Goal: Task Accomplishment & Management: Manage account settings

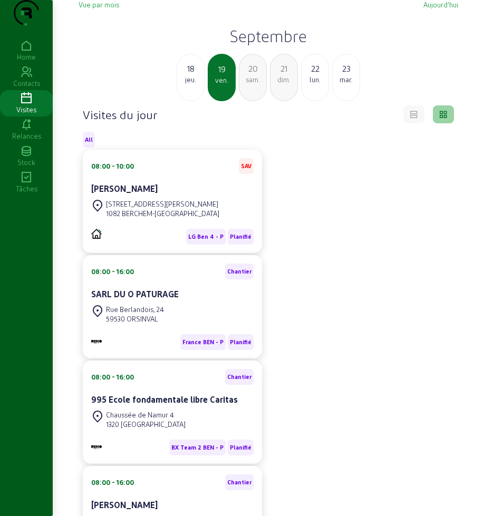
click at [318, 84] on div "lun." at bounding box center [314, 79] width 27 height 9
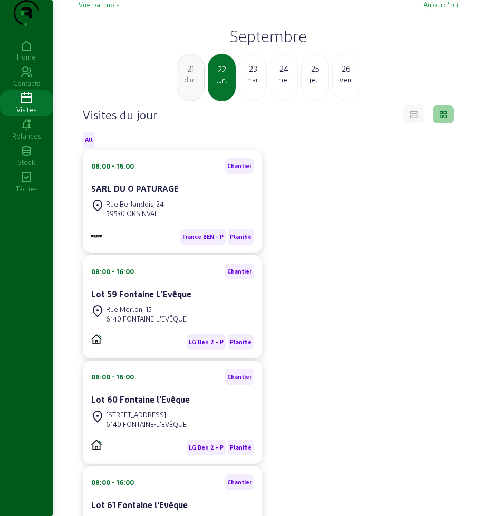
click at [250, 84] on div "mar." at bounding box center [252, 79] width 27 height 9
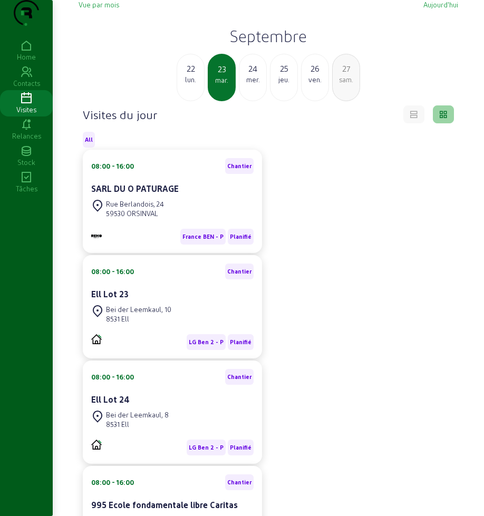
click at [191, 101] on div "22 lun." at bounding box center [190, 77] width 28 height 47
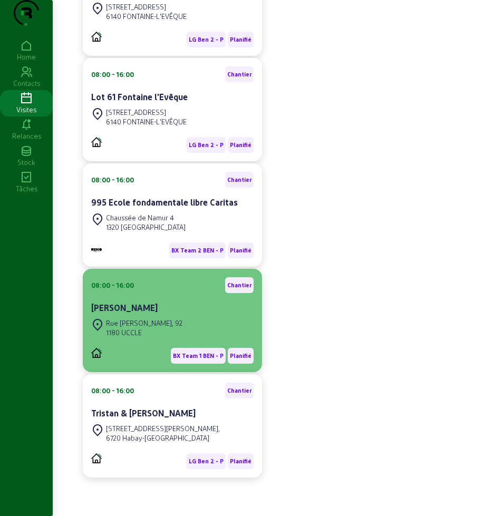
scroll to position [429, 0]
click at [160, 305] on div "[PERSON_NAME]" at bounding box center [172, 307] width 162 height 13
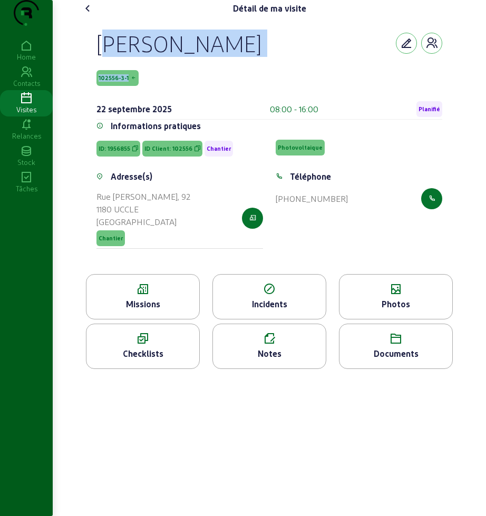
drag, startPoint x: 89, startPoint y: 57, endPoint x: 220, endPoint y: 92, distance: 135.7
click at [220, 92] on div "[PERSON_NAME] 102556-3-1 [DATE] 08:00 - 16:00 Planifié Informations pratiques I…" at bounding box center [269, 145] width 371 height 257
copy div "[PERSON_NAME] 102556-3-1"
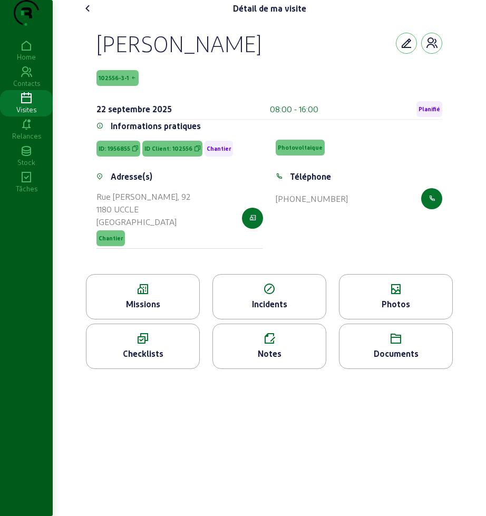
click at [127, 310] on div "Missions" at bounding box center [142, 304] width 113 height 13
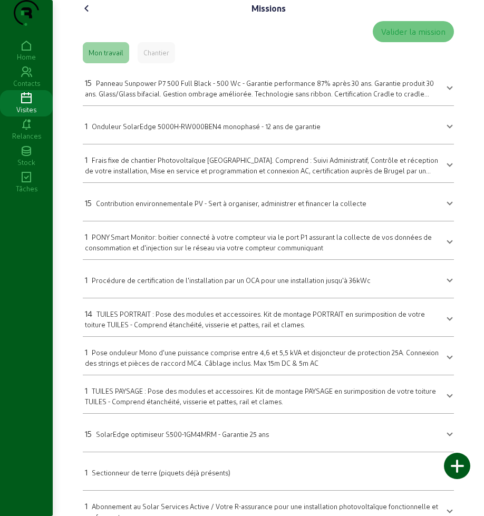
click at [154, 104] on span "Panneau Sunpower P7 500 Full Black - 500 Wc - Garantie performance 87% après 30…" at bounding box center [259, 93] width 349 height 28
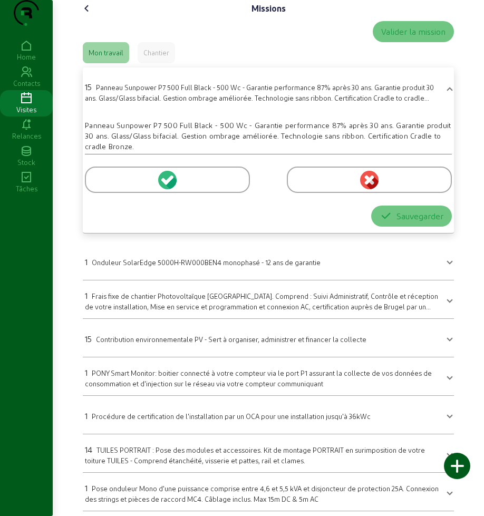
click at [118, 193] on div at bounding box center [167, 179] width 165 height 26
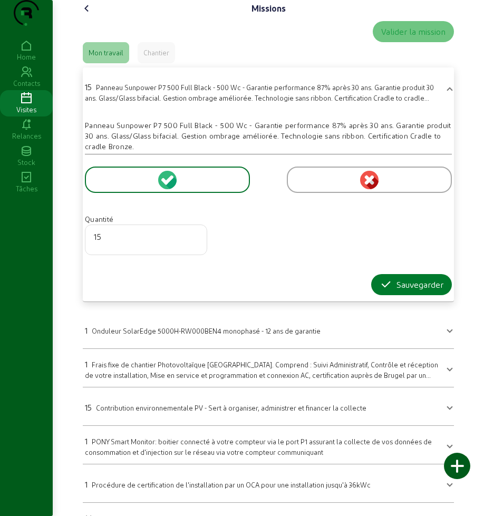
click at [416, 294] on button "Sauvegarder" at bounding box center [411, 284] width 81 height 21
click at [391, 291] on div "Sauvegarder" at bounding box center [411, 284] width 64 height 13
click at [388, 291] on icon "button" at bounding box center [385, 284] width 13 height 13
click at [387, 291] on icon "button" at bounding box center [385, 284] width 13 height 13
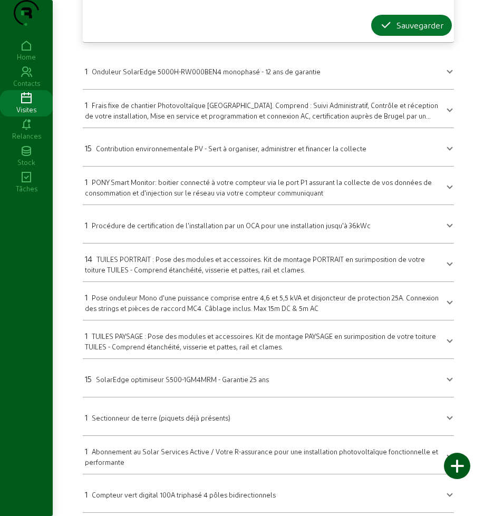
scroll to position [263, 0]
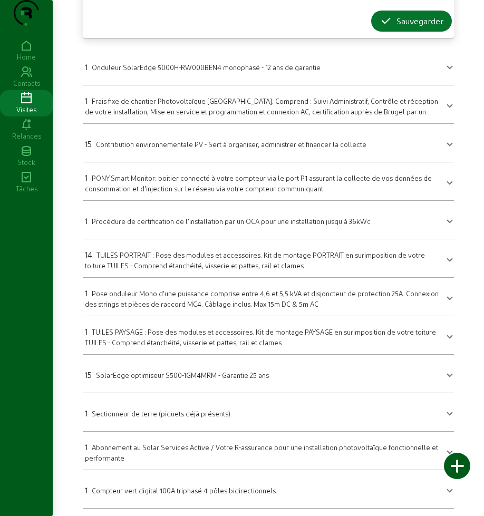
click at [171, 379] on span "SolarEdge optimiseur S500-1GM4MRM - Garantie 25 ans" at bounding box center [182, 375] width 173 height 8
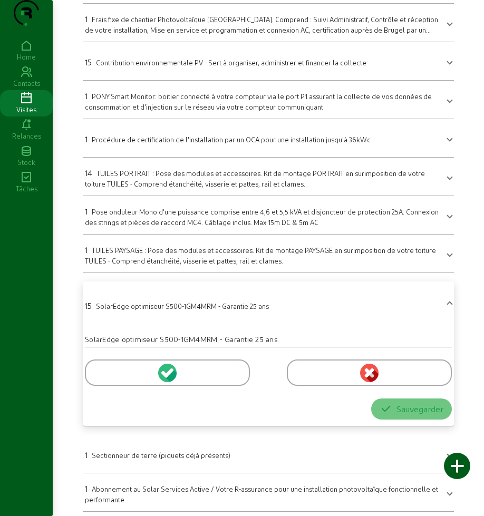
scroll to position [331, 0]
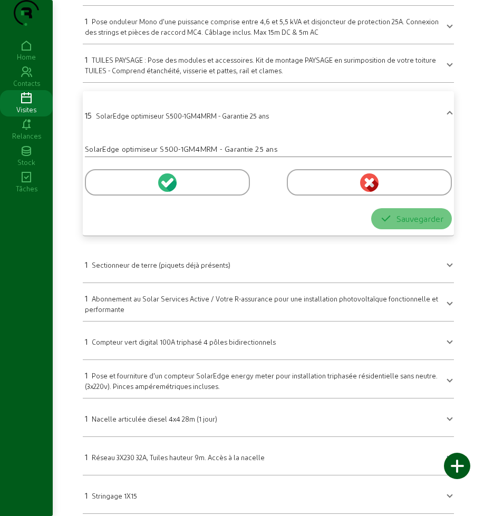
click at [117, 195] on div at bounding box center [167, 182] width 165 height 26
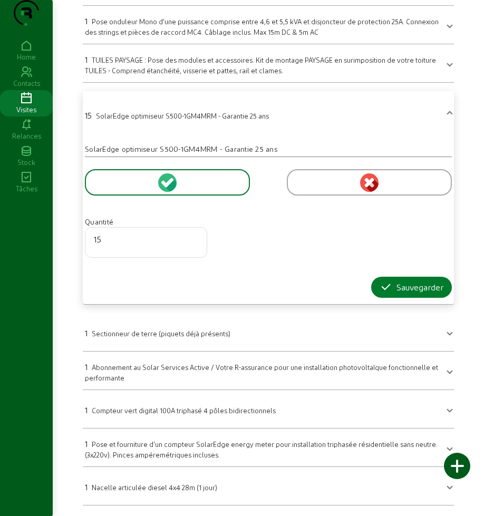
drag, startPoint x: 402, startPoint y: 316, endPoint x: 397, endPoint y: 311, distance: 6.7
click at [402, 298] on button "Sauvegarder" at bounding box center [411, 287] width 81 height 21
click at [396, 293] on div "Sauvegarder" at bounding box center [411, 287] width 64 height 13
click at [380, 293] on icon "button" at bounding box center [385, 287] width 13 height 13
click at [380, 298] on button "Sauvegarder" at bounding box center [411, 287] width 81 height 21
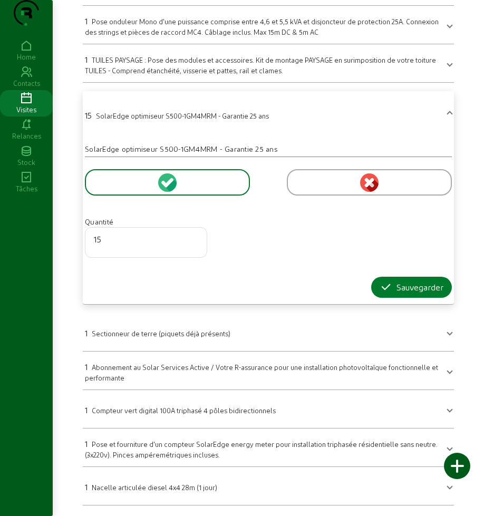
click at [380, 298] on button "Sauvegarder" at bounding box center [411, 287] width 81 height 21
click at [384, 293] on icon "button" at bounding box center [385, 287] width 13 height 13
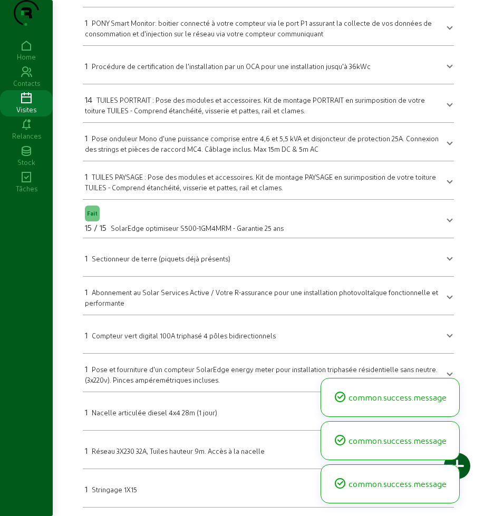
scroll to position [0, 0]
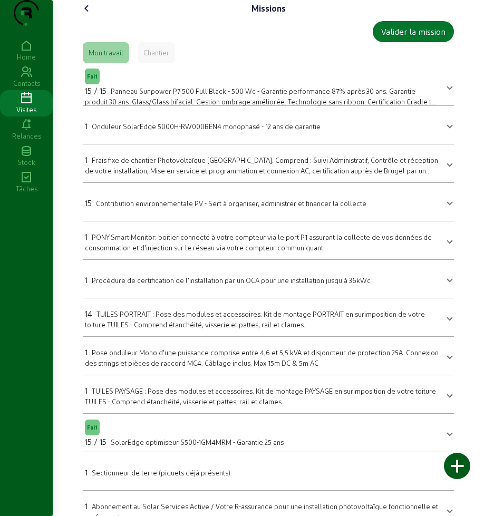
click at [268, 207] on span "Contribution environnementale PV - Sert à organiser, administrer et financer la…" at bounding box center [231, 203] width 270 height 8
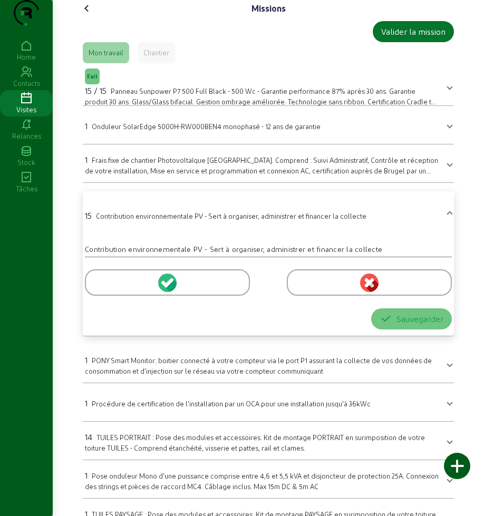
click at [136, 296] on div at bounding box center [167, 282] width 165 height 26
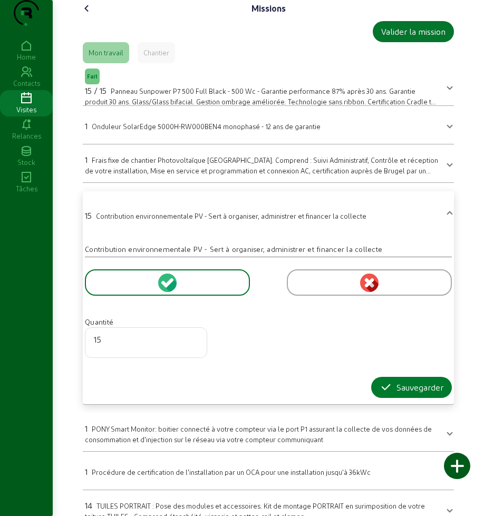
click at [386, 394] on icon "button" at bounding box center [385, 387] width 13 height 13
click at [396, 394] on div "Sauvegarder" at bounding box center [411, 387] width 64 height 13
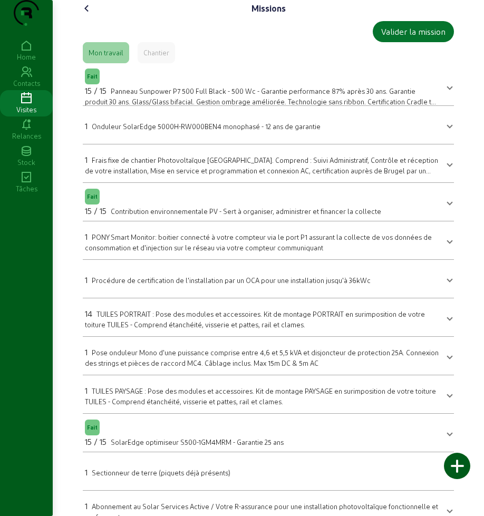
click at [184, 328] on span "TUILES PORTRAIT : Pose des modules et accessoires. Kit de montage PORTRAIT en s…" at bounding box center [255, 319] width 340 height 18
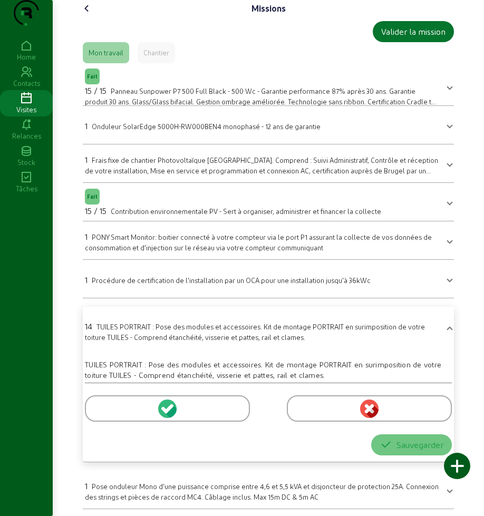
click at [103, 421] on div at bounding box center [167, 408] width 165 height 26
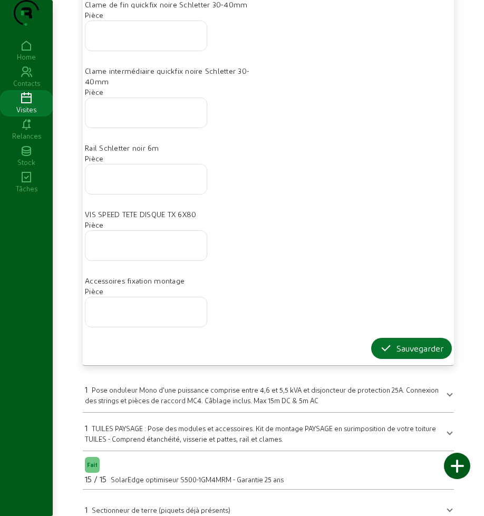
scroll to position [790, 0]
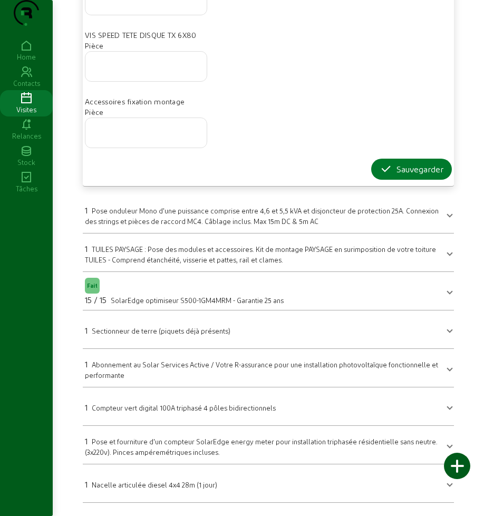
click at [388, 175] on icon "button" at bounding box center [385, 169] width 13 height 13
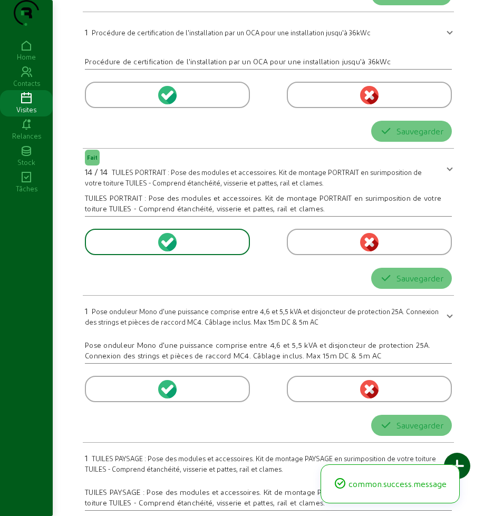
click at [388, 447] on mat-expansion-panel-header "1 TUILES PAYSAGE : Pose des modules et accessoires. Kit de montage PAYSAGE en s…" at bounding box center [268, 462] width 371 height 30
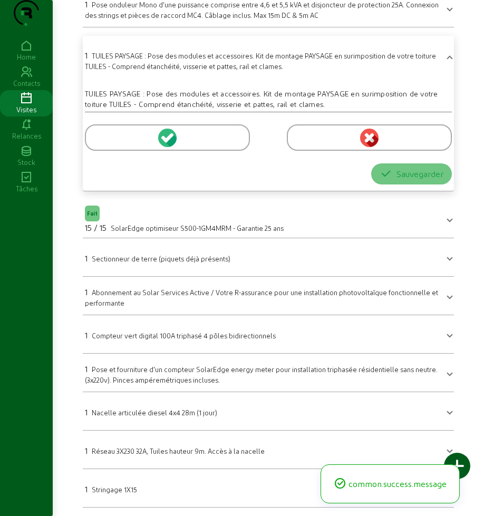
click at [147, 71] on div "1 TUILES PAYSAGE : Pose des modules et accessoires. Kit de montage PAYSAGE en s…" at bounding box center [262, 59] width 354 height 24
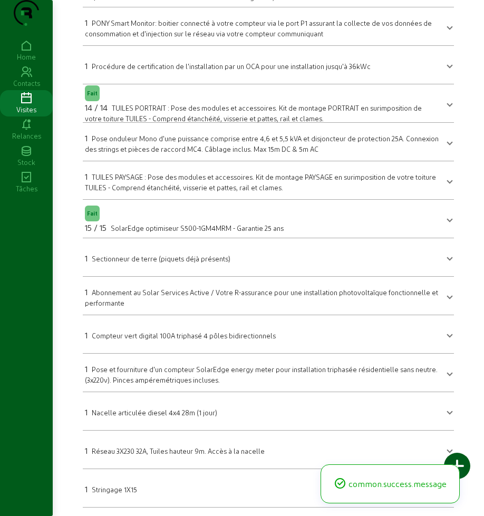
scroll to position [235, 0]
click at [149, 184] on span "TUILES PAYSAGE : Pose des modules et accessoires. Kit de montage PAYSAGE en sur…" at bounding box center [260, 182] width 351 height 18
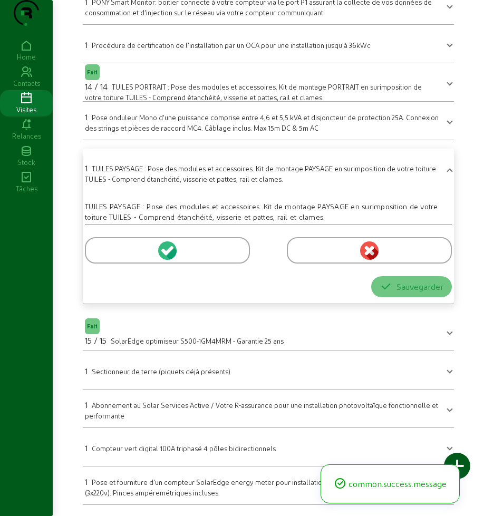
click at [110, 261] on div at bounding box center [167, 250] width 165 height 26
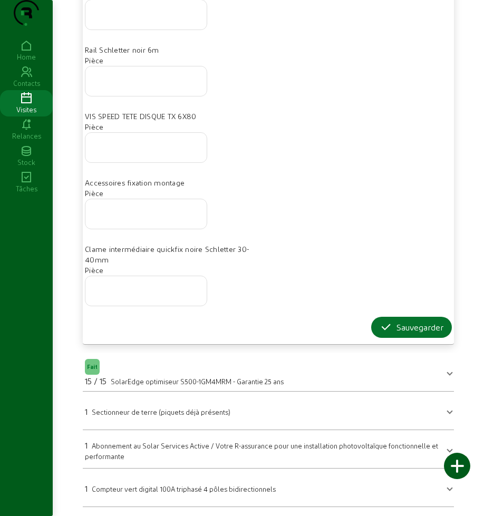
scroll to position [883, 0]
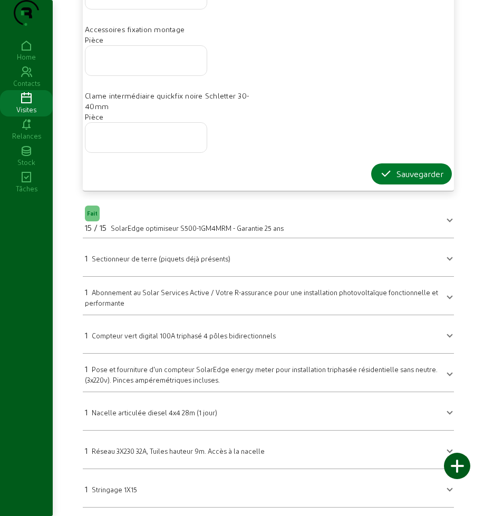
click at [389, 180] on button "Sauvegarder" at bounding box center [411, 173] width 81 height 21
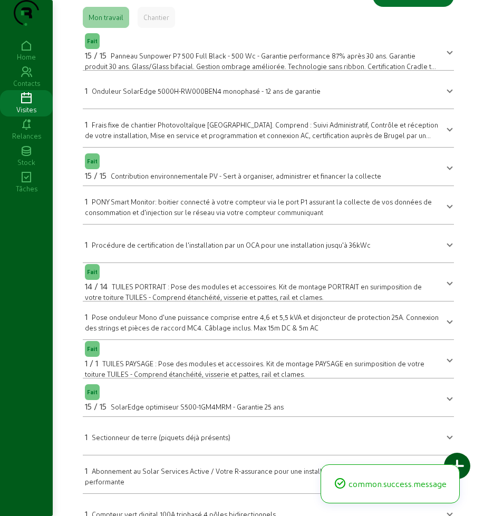
scroll to position [0, 0]
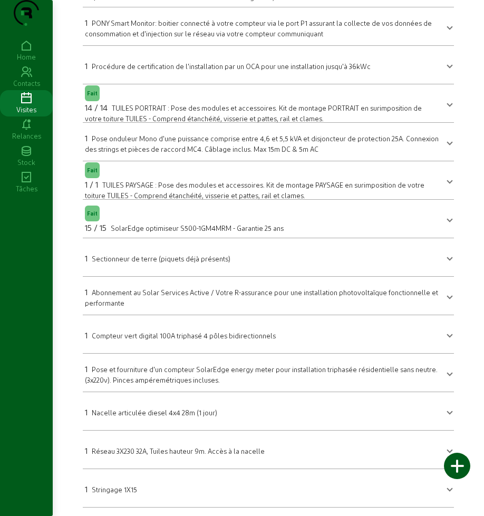
click at [106, 409] on span "Nacelle articulée diesel 4x4 28m (1 jour)" at bounding box center [154, 412] width 125 height 8
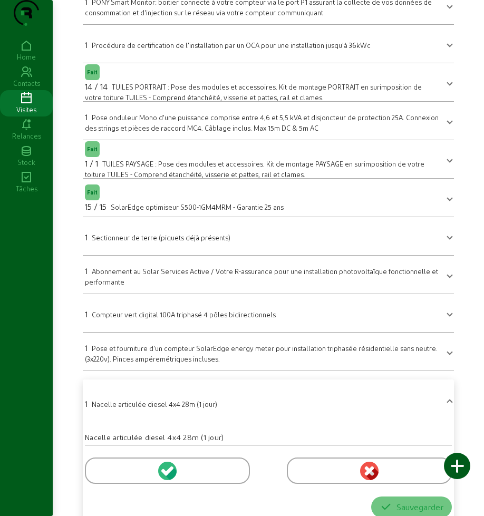
scroll to position [358, 0]
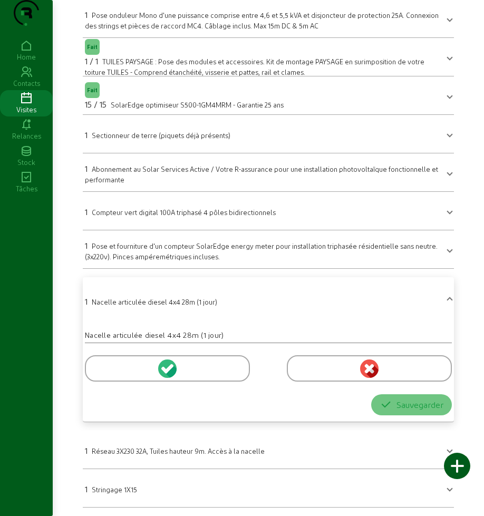
click at [123, 359] on div at bounding box center [167, 368] width 165 height 26
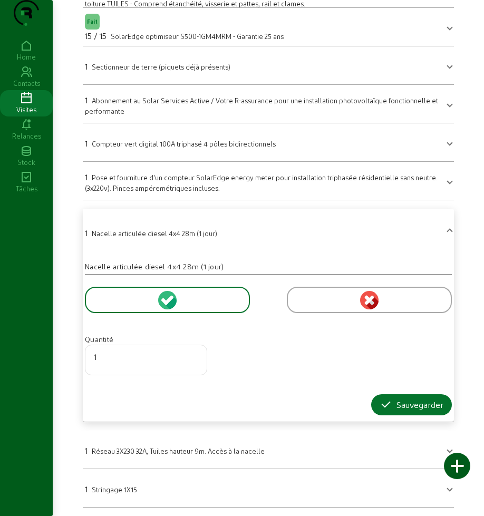
scroll to position [427, 0]
click at [392, 390] on form "Quantité 1 Sauvegarder" at bounding box center [268, 344] width 367 height 141
drag, startPoint x: 380, startPoint y: 414, endPoint x: 378, endPoint y: 408, distance: 6.2
click at [379, 412] on button "Sauvegarder" at bounding box center [411, 404] width 81 height 21
click at [379, 408] on icon "button" at bounding box center [385, 404] width 13 height 13
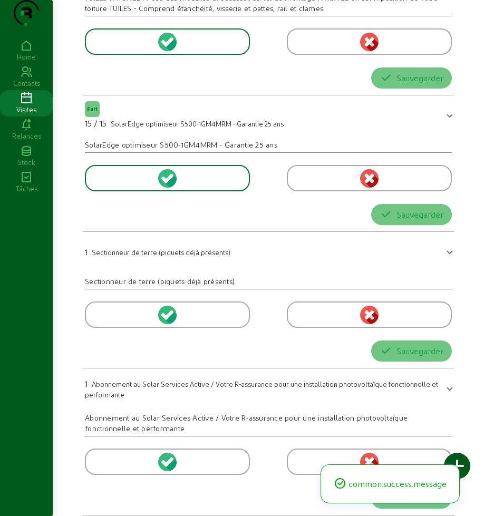
scroll to position [0, 0]
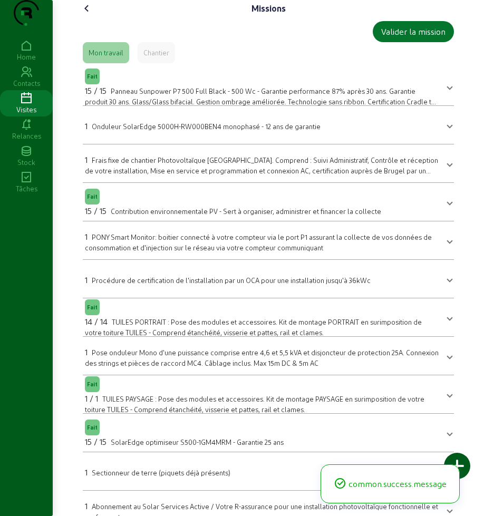
click at [83, 15] on icon at bounding box center [87, 8] width 13 height 13
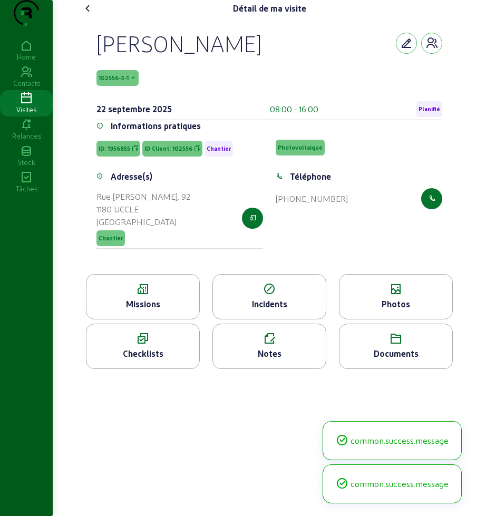
click at [409, 296] on icon at bounding box center [395, 289] width 113 height 13
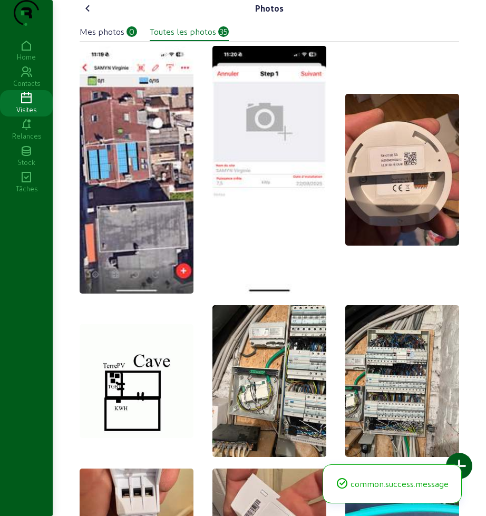
click at [465, 462] on div at bounding box center [459, 466] width 26 height 26
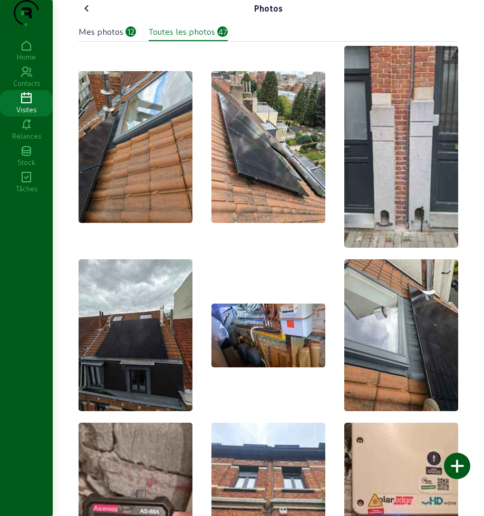
click at [89, 17] on cam-font-icon at bounding box center [86, 8] width 17 height 17
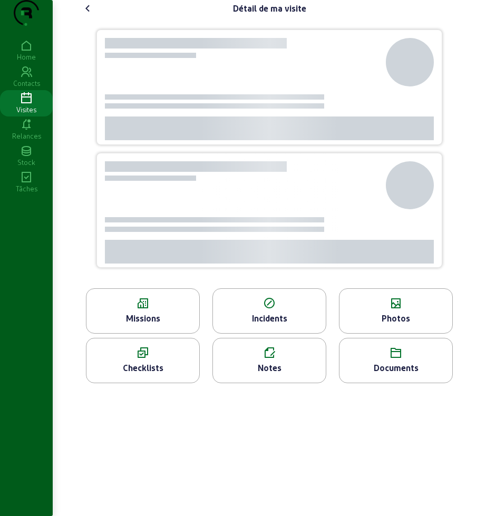
click at [89, 17] on cam-font-icon at bounding box center [88, 8] width 17 height 17
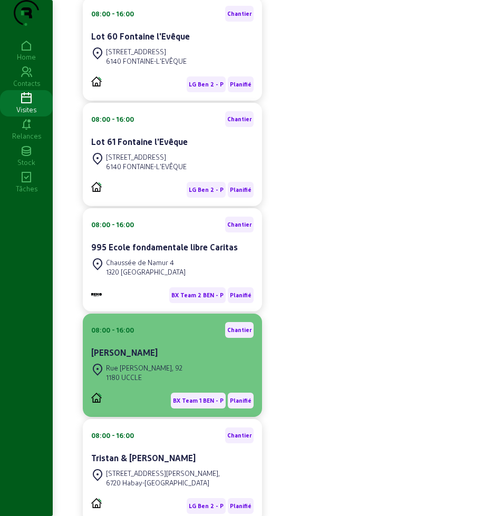
scroll to position [100, 0]
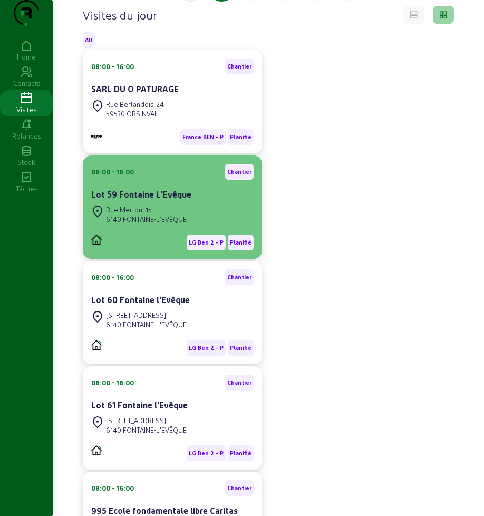
click at [131, 203] on div "08:00 - 16:00 Chantier Lot 59 Fontaine L'Evêque" at bounding box center [172, 183] width 162 height 39
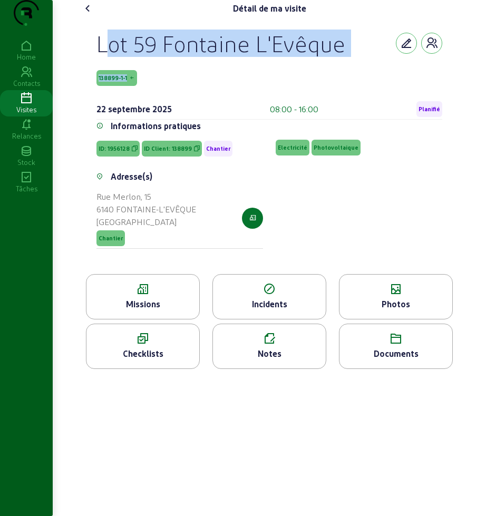
drag, startPoint x: 98, startPoint y: 62, endPoint x: 208, endPoint y: 92, distance: 113.6
click at [208, 92] on div "Lot 59 Fontaine L'Evêque 138899-1-1 [DATE] 08:00 - 16:00 Planifié Informations …" at bounding box center [269, 145] width 371 height 257
copy div "Lot 59 Fontaine L'Evêque 138899-1-1"
